Goal: Book appointment/travel/reservation

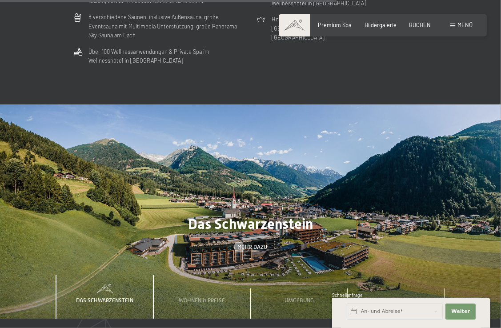
scroll to position [2088, 0]
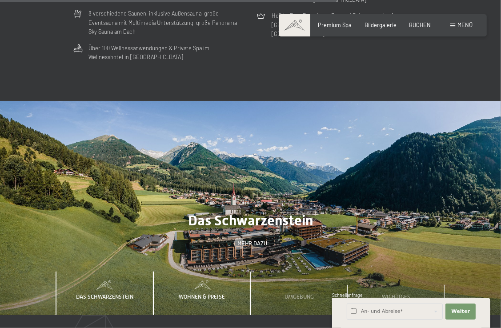
click at [204, 293] on span "Wohnen & Preise" at bounding box center [202, 296] width 46 height 7
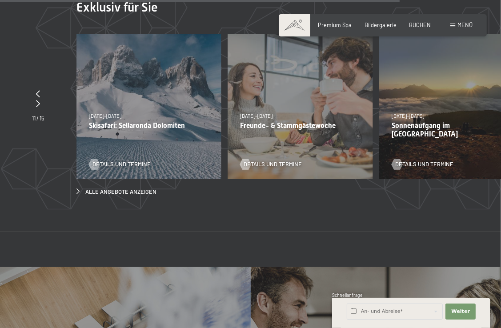
scroll to position [2488, 0]
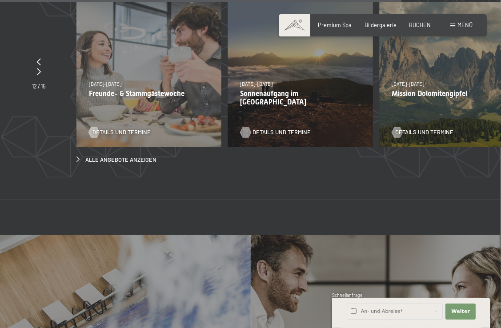
click at [281, 128] on span "Details und Termine" at bounding box center [282, 132] width 58 height 8
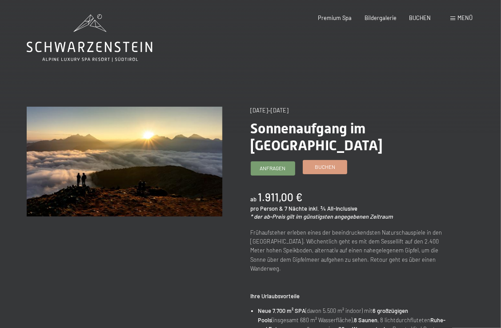
click at [321, 163] on span "Buchen" at bounding box center [325, 167] width 20 height 8
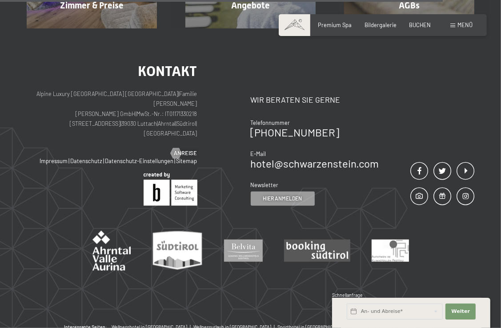
scroll to position [311, 0]
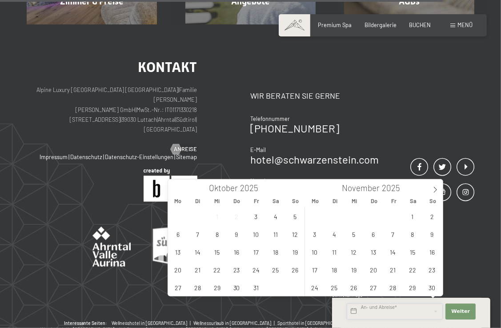
click at [384, 312] on input "text" at bounding box center [395, 311] width 96 height 16
click at [435, 189] on icon at bounding box center [435, 190] width 6 height 6
type input "2026"
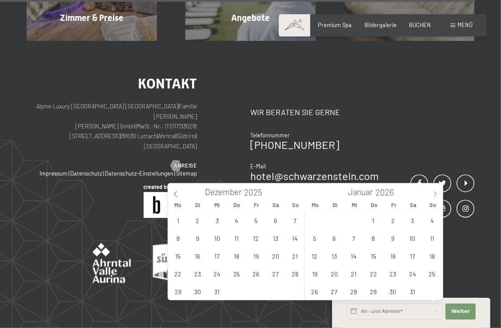
click at [435, 189] on span at bounding box center [434, 190] width 15 height 15
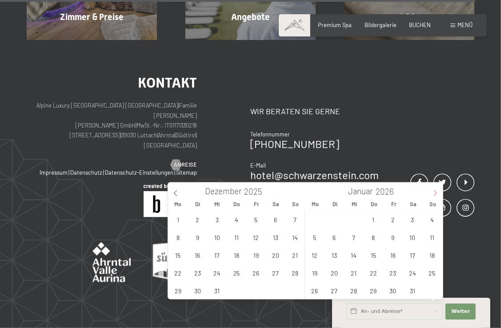
type input "2026"
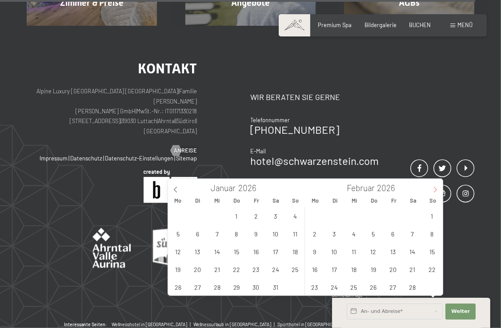
select select "2026-08-01"
select select "2026-09-01"
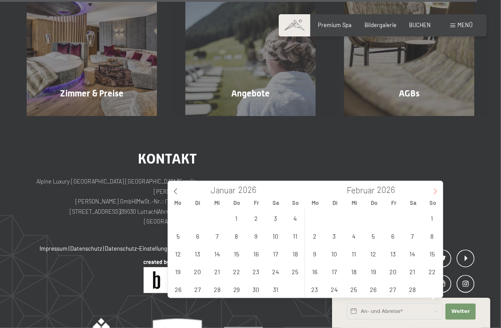
click at [435, 189] on span at bounding box center [434, 188] width 15 height 15
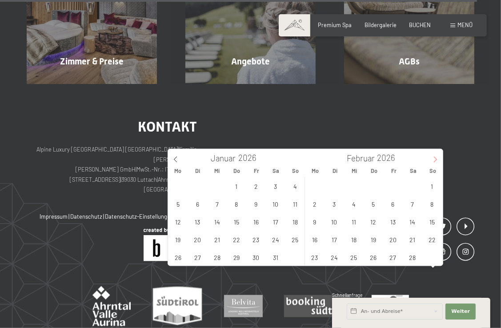
select select "2026-08-01"
select select "2026-09-01"
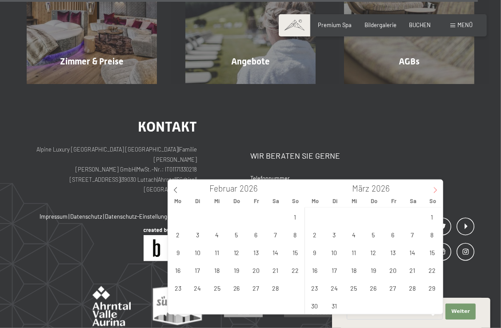
click at [435, 198] on span "So" at bounding box center [433, 201] width 20 height 6
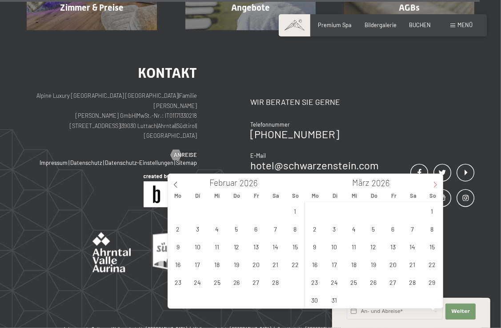
scroll to position [915, 0]
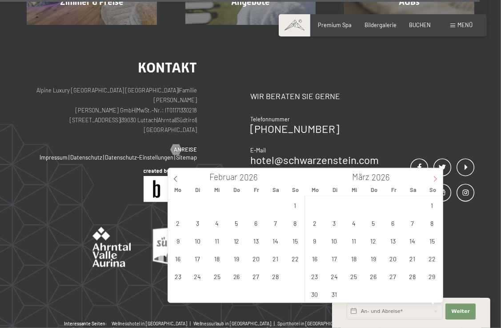
click at [435, 182] on icon at bounding box center [435, 179] width 6 height 6
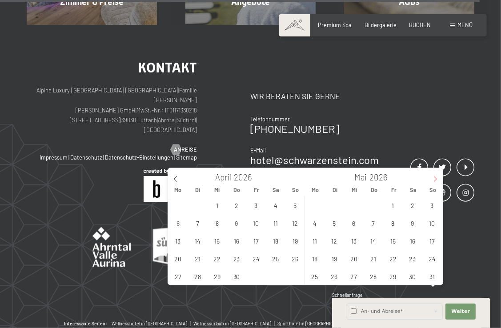
click at [435, 182] on icon at bounding box center [435, 179] width 6 height 6
click at [433, 183] on span at bounding box center [434, 175] width 15 height 15
click at [434, 182] on icon at bounding box center [435, 179] width 6 height 6
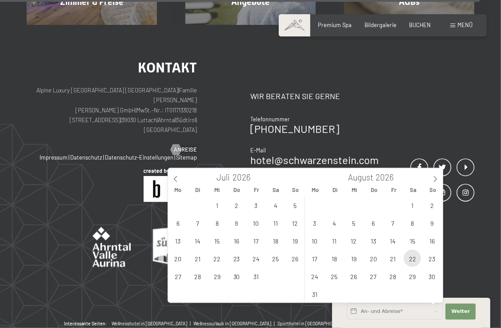
click at [410, 258] on span "22" at bounding box center [411, 258] width 17 height 17
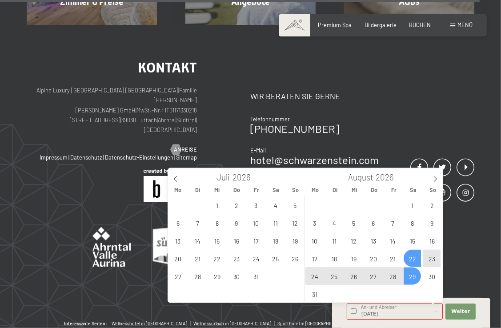
click at [411, 277] on span "29" at bounding box center [411, 275] width 17 height 17
type input "Sa. 22.08.2026 - Sa. 29.08.2026"
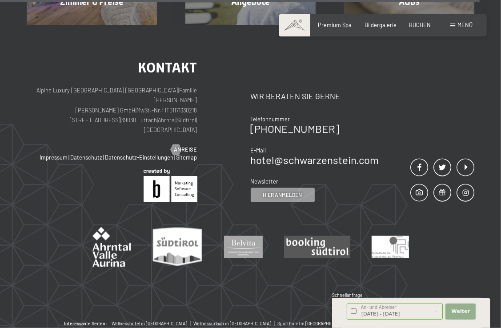
scroll to position [0, 0]
click at [462, 305] on button "Weiter Adressfelder ausblenden" at bounding box center [460, 311] width 30 height 16
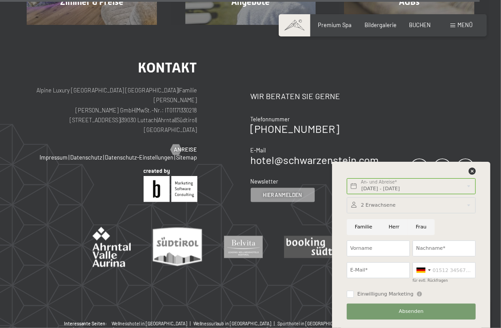
click at [361, 227] on input "Familie" at bounding box center [364, 227] width 34 height 16
radio input "true"
click at [397, 208] on div at bounding box center [411, 205] width 129 height 16
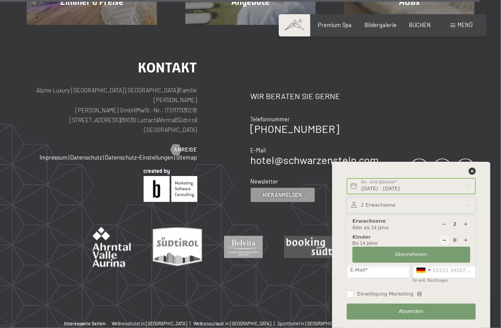
click at [466, 240] on icon at bounding box center [465, 240] width 5 height 5
type input "1"
select select
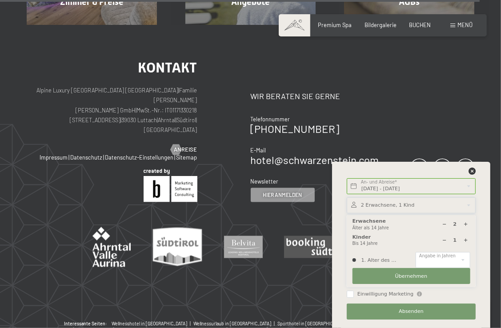
click at [466, 240] on icon at bounding box center [465, 240] width 5 height 5
type input "2"
select select
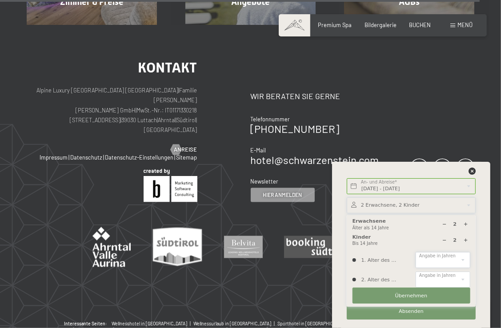
click at [463, 259] on select "0 1 2 3 4 5 6 7 8 9 10 11 12 13 14" at bounding box center [442, 260] width 54 height 16
select select "11"
click at [415, 252] on select "0 1 2 3 4 5 6 7 8 9 10 11 12 13 14" at bounding box center [442, 260] width 54 height 16
click at [455, 281] on select "0 1 2 3 4 5 6 7 8 9 10 11 12 13 14" at bounding box center [442, 279] width 54 height 16
select select "9"
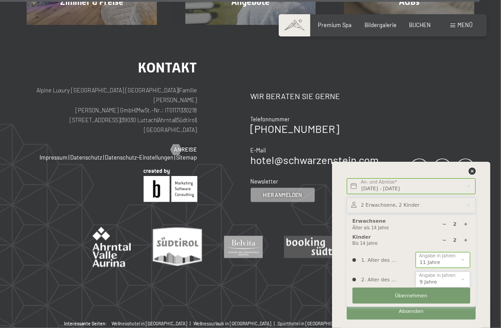
click at [415, 271] on select "0 1 2 3 4 5 6 7 8 9 10 11 12 13 14" at bounding box center [442, 279] width 54 height 16
click at [413, 293] on span "Übernehmen" at bounding box center [411, 295] width 32 height 7
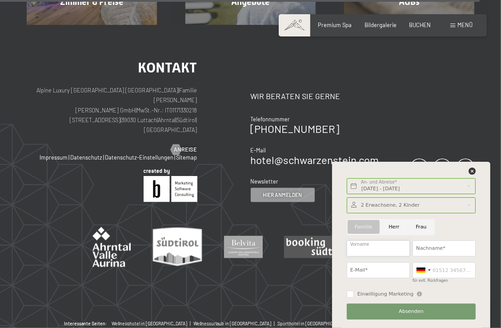
click at [382, 250] on input "Vorname" at bounding box center [378, 248] width 63 height 16
type input "Pieter"
type input "Debree"
type input "pieter.debree1@outlook.com"
type input "0476280149"
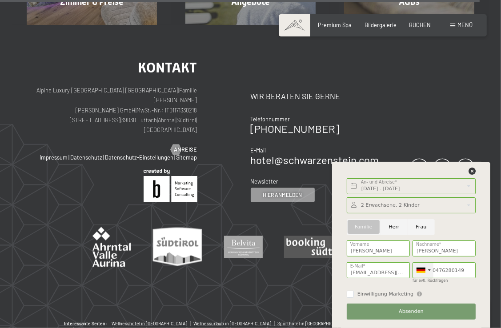
click at [428, 270] on div at bounding box center [429, 270] width 3 height 2
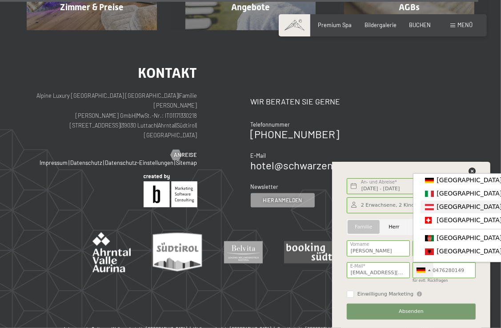
scroll to position [915, 0]
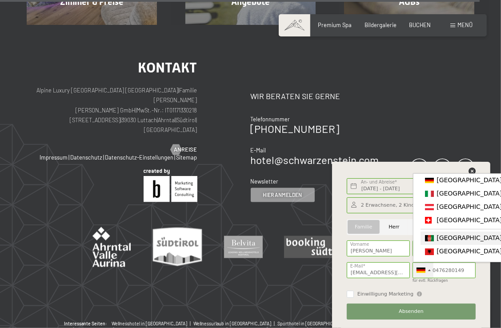
click at [443, 241] on span "[GEOGRAPHIC_DATA] (‫[GEOGRAPHIC_DATA]‬‎)" at bounding box center [505, 237] width 138 height 7
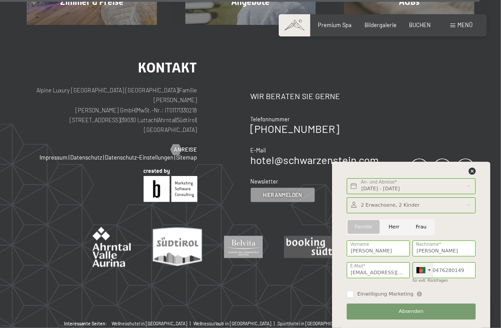
click at [428, 269] on div at bounding box center [423, 270] width 20 height 15
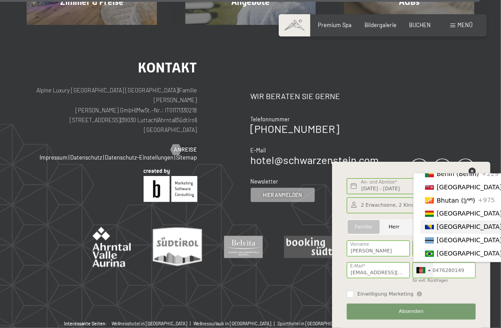
scroll to position [311, 0]
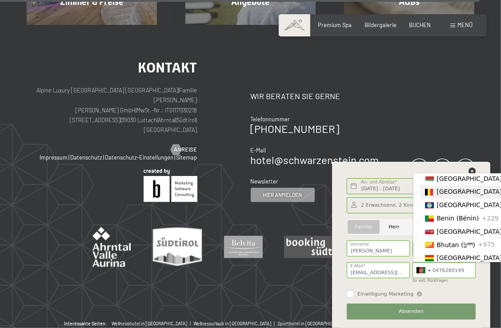
click at [447, 195] on span "[GEOGRAPHIC_DATA] ([GEOGRAPHIC_DATA])" at bounding box center [505, 191] width 138 height 7
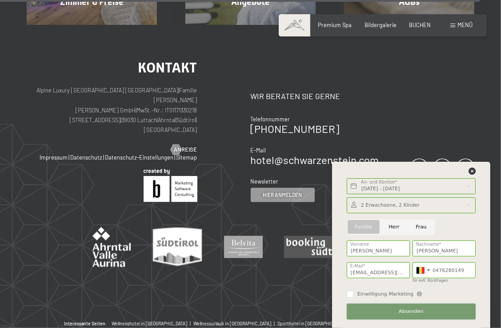
click at [410, 311] on span "Absenden" at bounding box center [410, 311] width 25 height 7
